Goal: Task Accomplishment & Management: Manage account settings

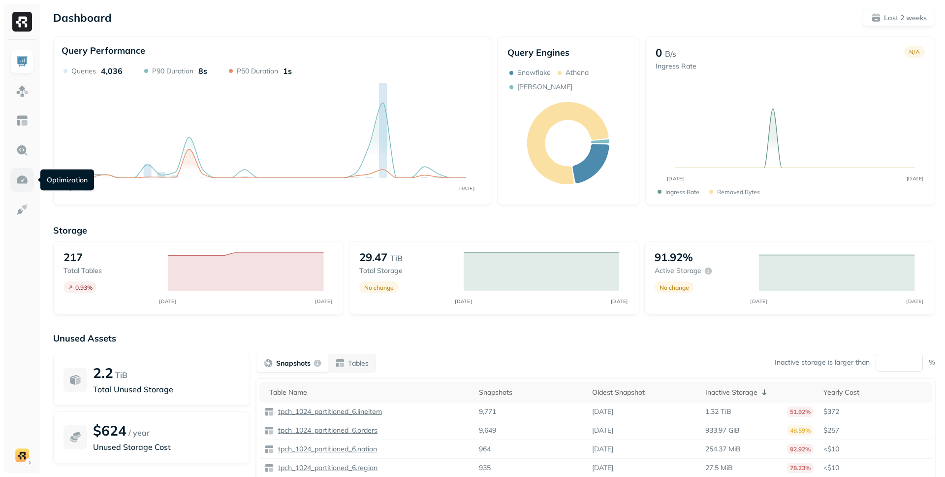
click at [23, 181] on img at bounding box center [22, 179] width 13 height 13
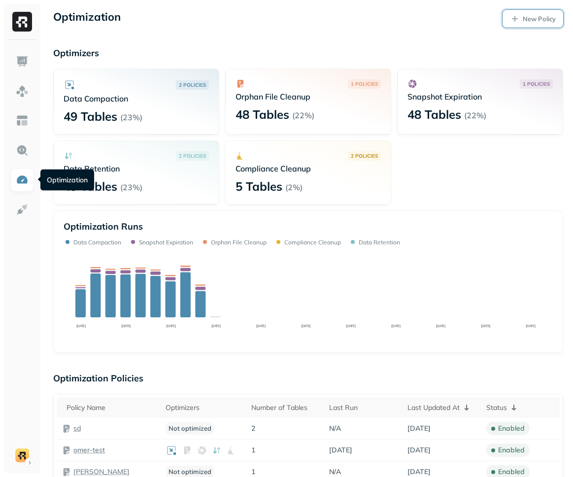
click at [521, 15] on link "New Policy" at bounding box center [532, 19] width 61 height 18
click at [519, 20] on link "New Policy" at bounding box center [532, 19] width 61 height 18
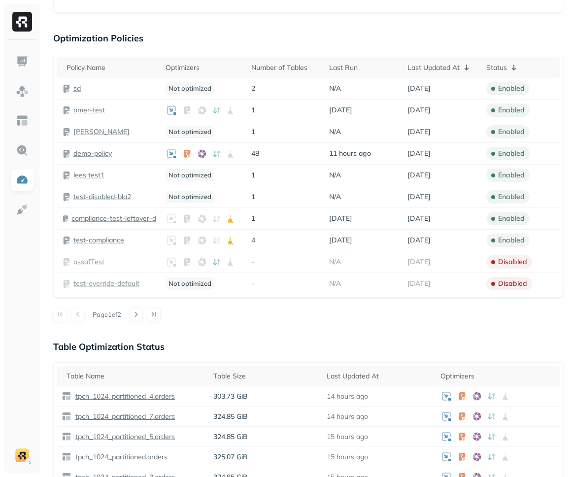
scroll to position [343, 0]
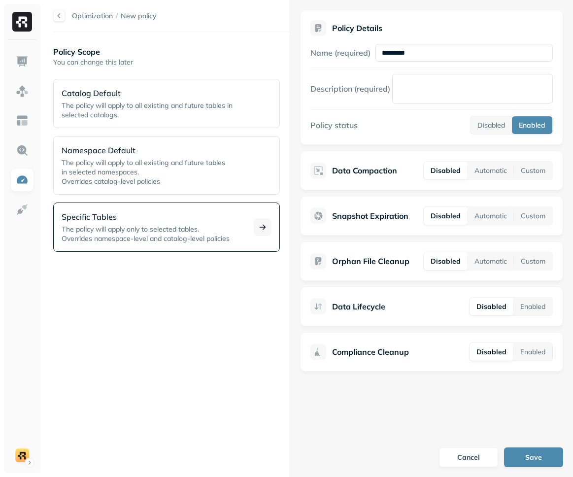
type input "*********"
click at [104, 218] on p "Specific Tables" at bounding box center [152, 217] width 180 height 12
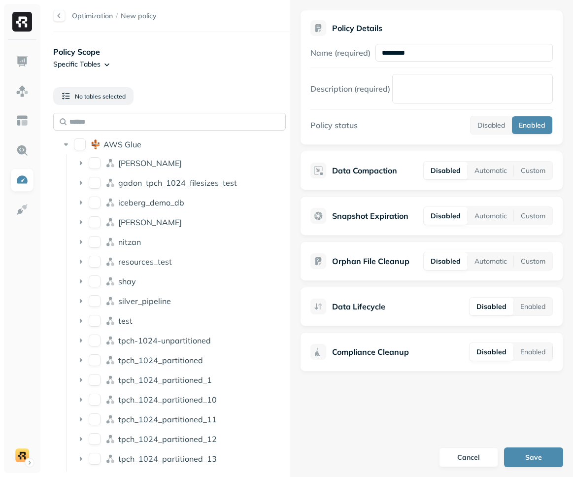
click at [132, 126] on input "text" at bounding box center [169, 122] width 232 height 18
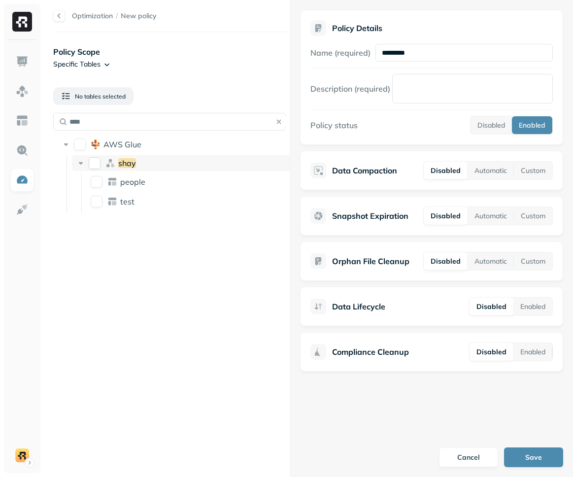
type input "****"
click at [96, 161] on button "shay" at bounding box center [95, 163] width 12 height 12
click at [528, 126] on button "Enabled" at bounding box center [531, 125] width 40 height 18
click at [531, 218] on button "Custom" at bounding box center [532, 216] width 38 height 18
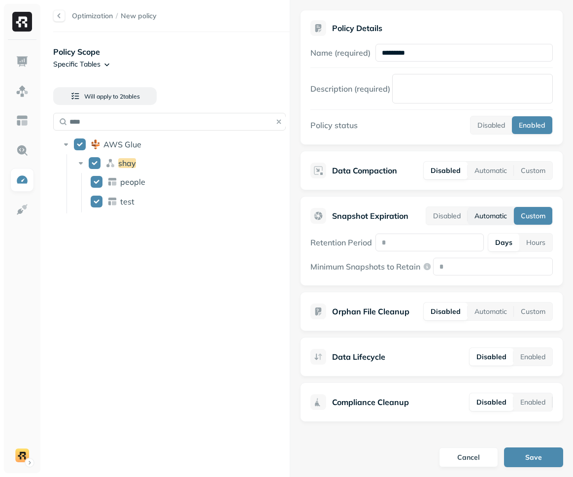
click at [486, 215] on button "Automatic" at bounding box center [490, 216] width 46 height 18
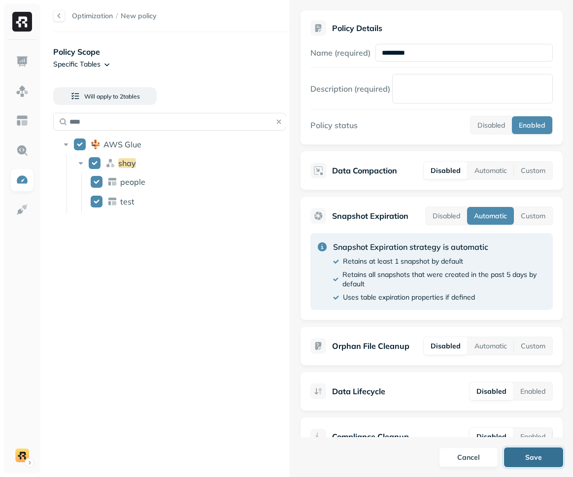
click at [529, 457] on button "Save" at bounding box center [533, 457] width 59 height 20
type textarea "****"
click at [534, 458] on button "Save" at bounding box center [533, 457] width 59 height 20
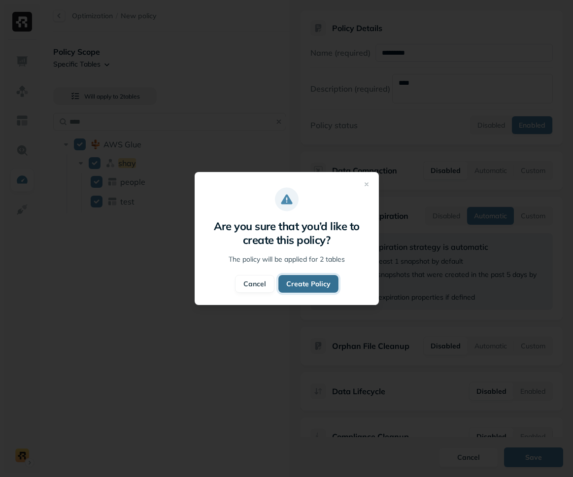
click at [309, 287] on button "Create Policy" at bounding box center [308, 284] width 60 height 18
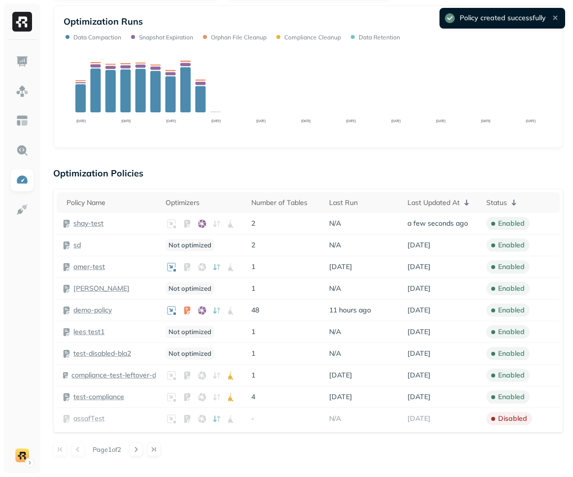
scroll to position [280, 0]
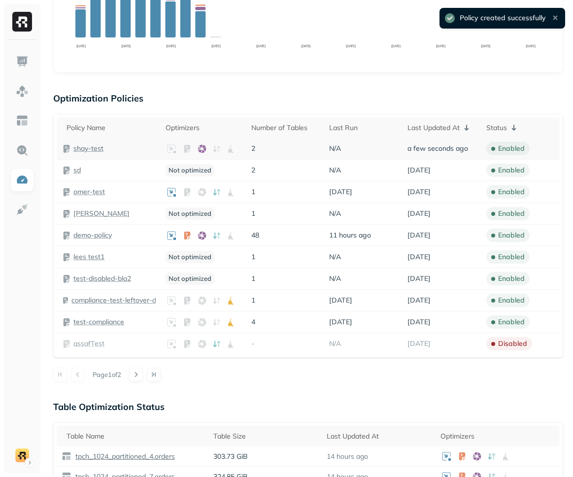
click at [80, 149] on p "shay-test" at bounding box center [88, 148] width 30 height 9
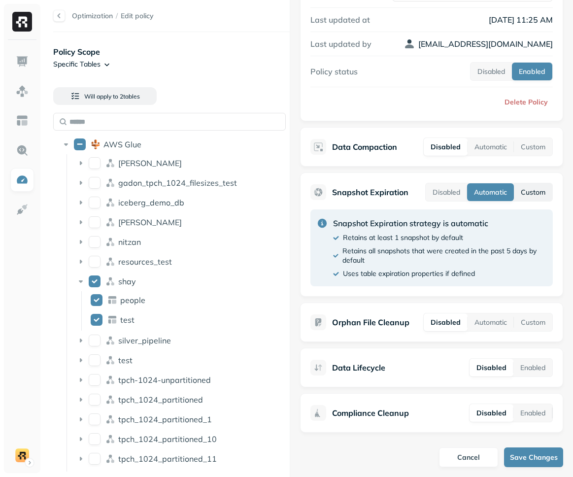
click at [530, 187] on button "Custom" at bounding box center [532, 192] width 38 height 18
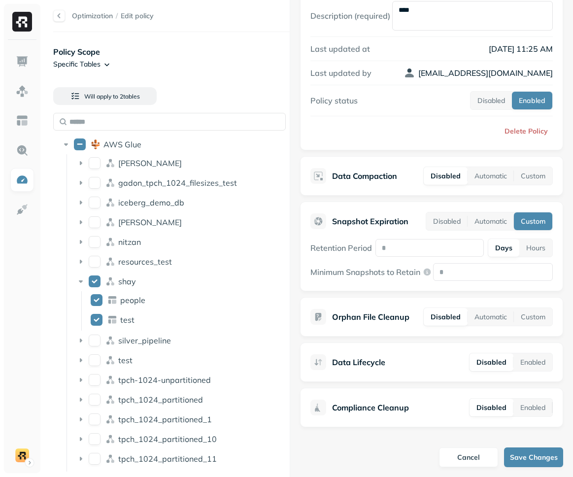
scroll to position [73, 0]
click at [437, 250] on input "number" at bounding box center [429, 248] width 108 height 18
type input "*"
click at [464, 274] on input "Minimum Snapshots to Retain" at bounding box center [493, 272] width 120 height 18
click at [511, 458] on button "Save Changes" at bounding box center [533, 457] width 59 height 20
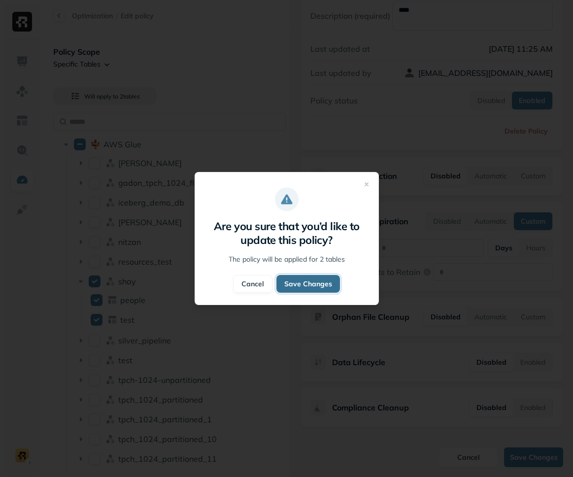
click at [289, 281] on button "Save Changes" at bounding box center [308, 284] width 64 height 18
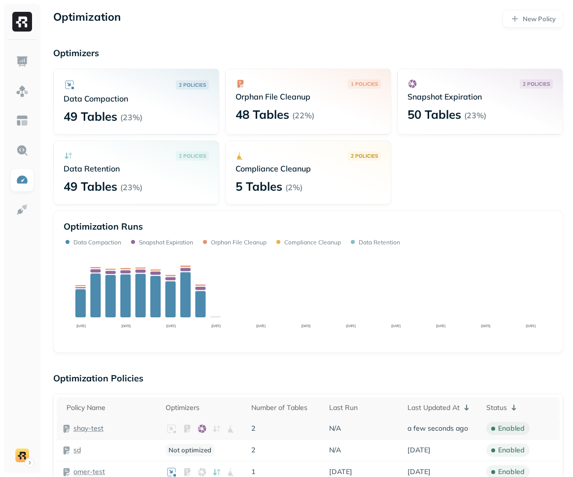
click at [87, 425] on p "shay-test" at bounding box center [88, 427] width 30 height 9
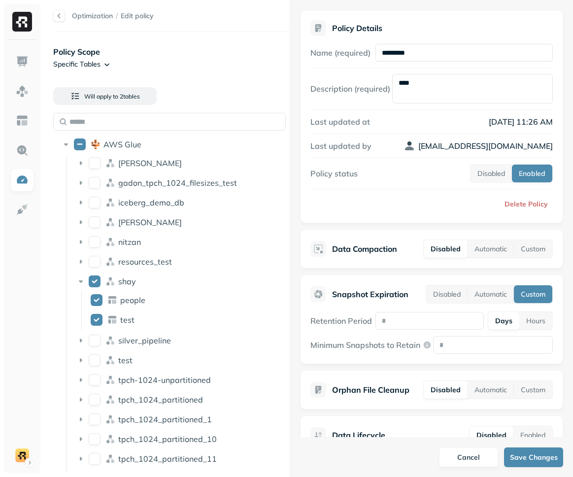
scroll to position [73, 0]
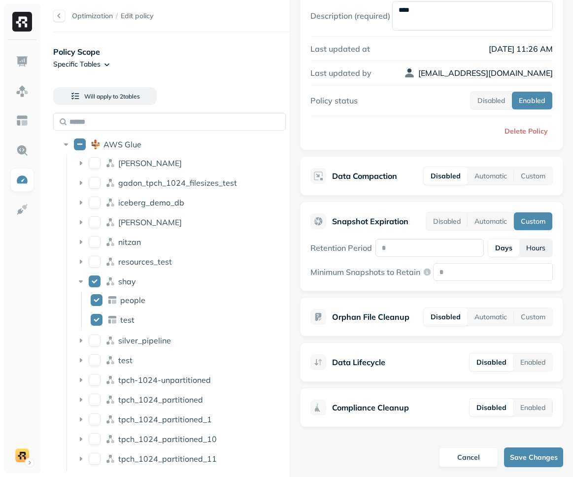
click at [535, 250] on button "Hours" at bounding box center [535, 248] width 33 height 18
click at [413, 247] on input "*" at bounding box center [429, 248] width 109 height 18
click at [517, 450] on button "Save Changes" at bounding box center [533, 457] width 59 height 20
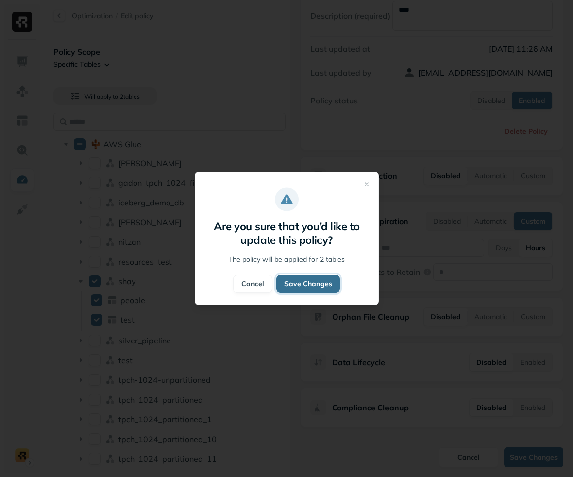
click at [300, 282] on button "Save Changes" at bounding box center [308, 284] width 64 height 18
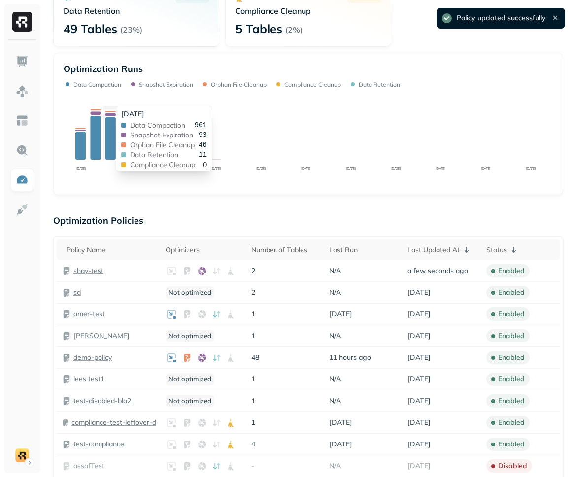
scroll to position [242, 0]
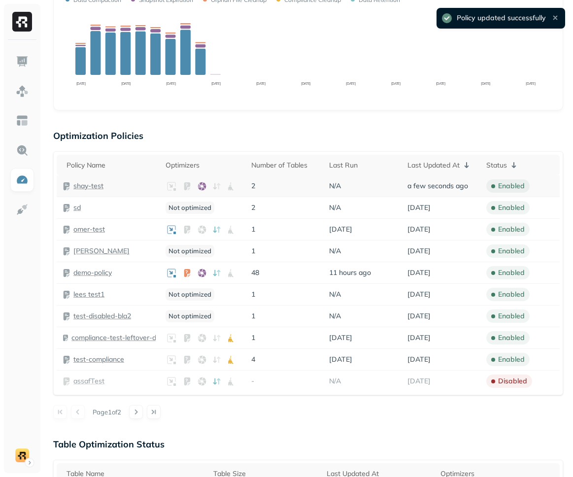
click at [81, 185] on p "shay-test" at bounding box center [88, 185] width 30 height 9
click at [86, 187] on p "shay-test" at bounding box center [88, 185] width 30 height 9
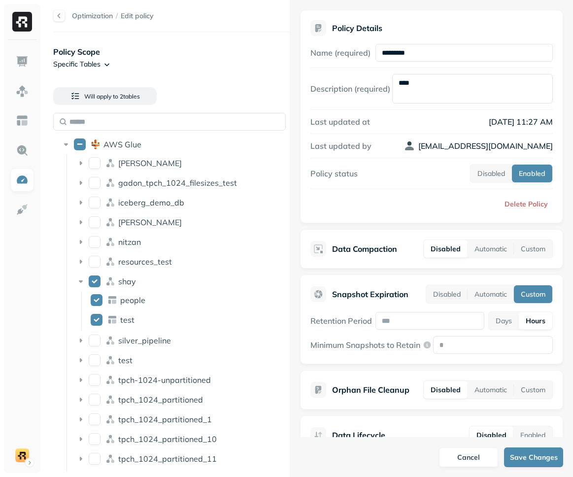
scroll to position [73, 0]
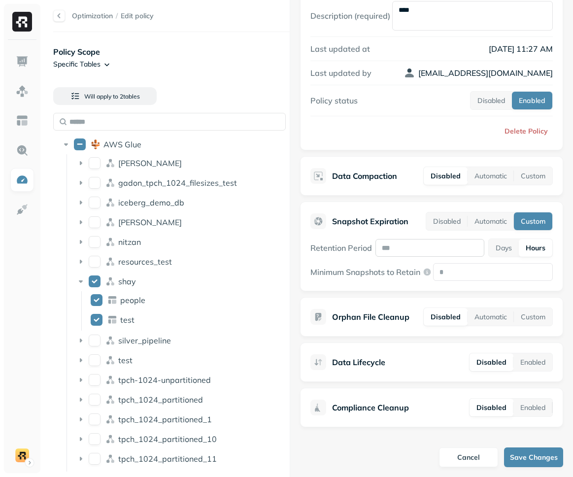
click at [440, 251] on input "*" at bounding box center [429, 248] width 109 height 18
click at [491, 248] on button "Days" at bounding box center [503, 248] width 30 height 18
click at [534, 453] on button "Save Changes" at bounding box center [533, 457] width 59 height 20
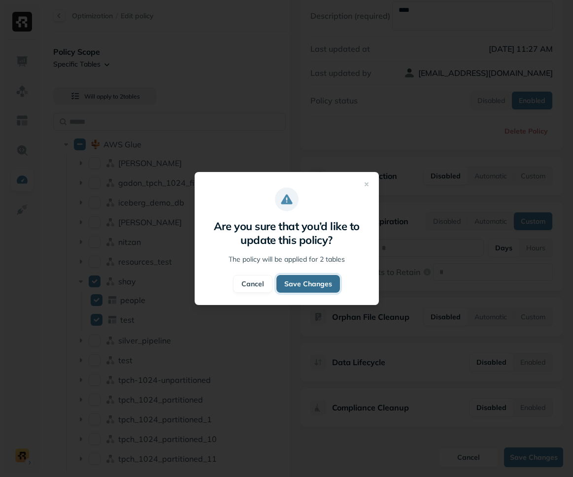
click at [330, 283] on button "Save Changes" at bounding box center [308, 284] width 64 height 18
